Goal: Find specific page/section: Find specific page/section

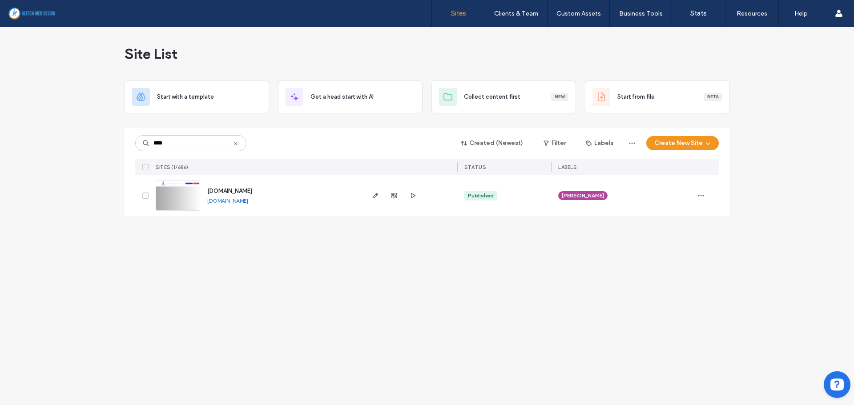
type input "****"
click at [248, 201] on link "[DOMAIN_NAME]" at bounding box center [227, 200] width 41 height 7
click at [234, 145] on icon at bounding box center [235, 143] width 7 height 7
click at [211, 144] on input at bounding box center [190, 143] width 111 height 16
type input "*****"
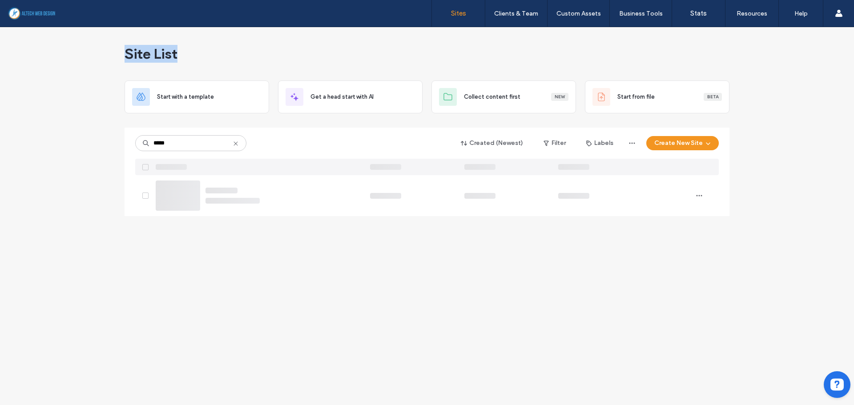
drag, startPoint x: 72, startPoint y: 47, endPoint x: 218, endPoint y: 51, distance: 146.4
click at [218, 51] on div "Site List Start with a template Get a head start with AI Collect content first …" at bounding box center [427, 216] width 854 height 378
drag, startPoint x: 511, startPoint y: 217, endPoint x: 512, endPoint y: 238, distance: 21.4
click at [512, 238] on div "Site List Start with a template Get a head start with AI Collect content first …" at bounding box center [427, 216] width 854 height 378
click at [408, 193] on span "button" at bounding box center [412, 195] width 11 height 11
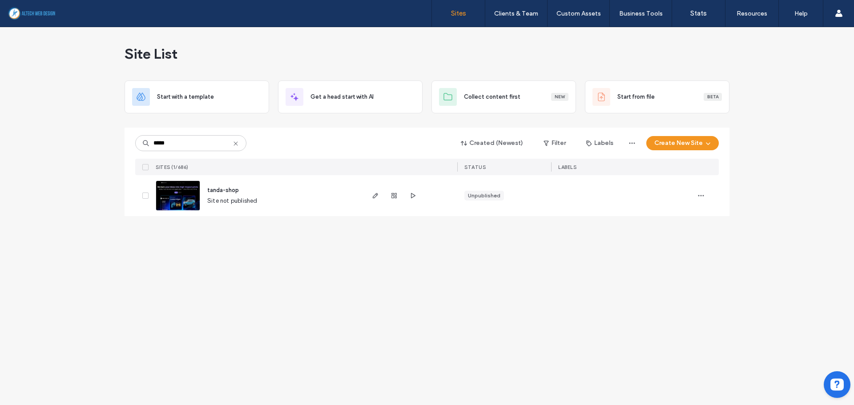
click at [235, 143] on icon at bounding box center [235, 143] width 7 height 7
